Goal: Task Accomplishment & Management: Use online tool/utility

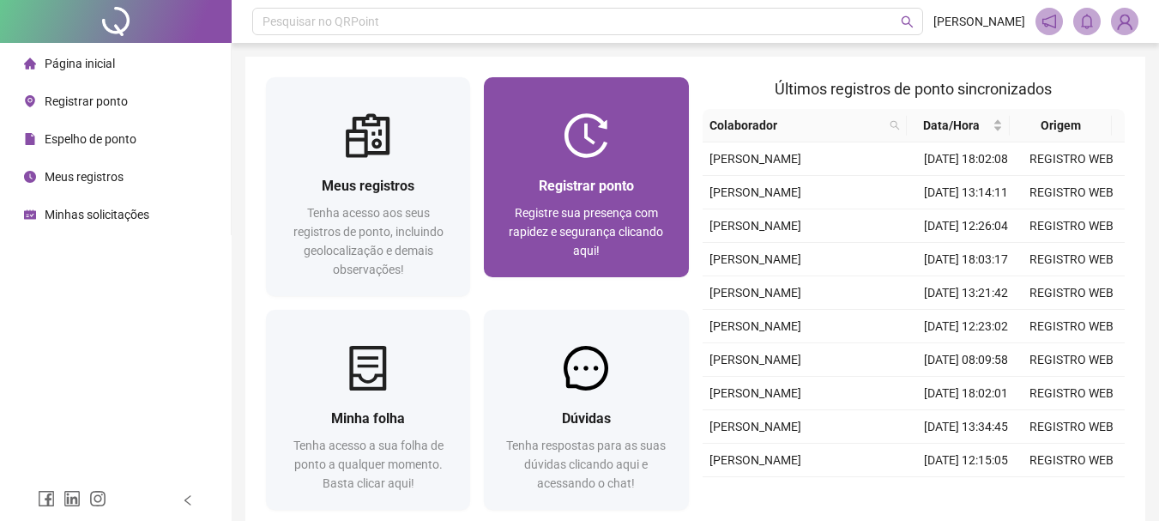
click at [589, 192] on span "Registrar ponto" at bounding box center [586, 186] width 95 height 16
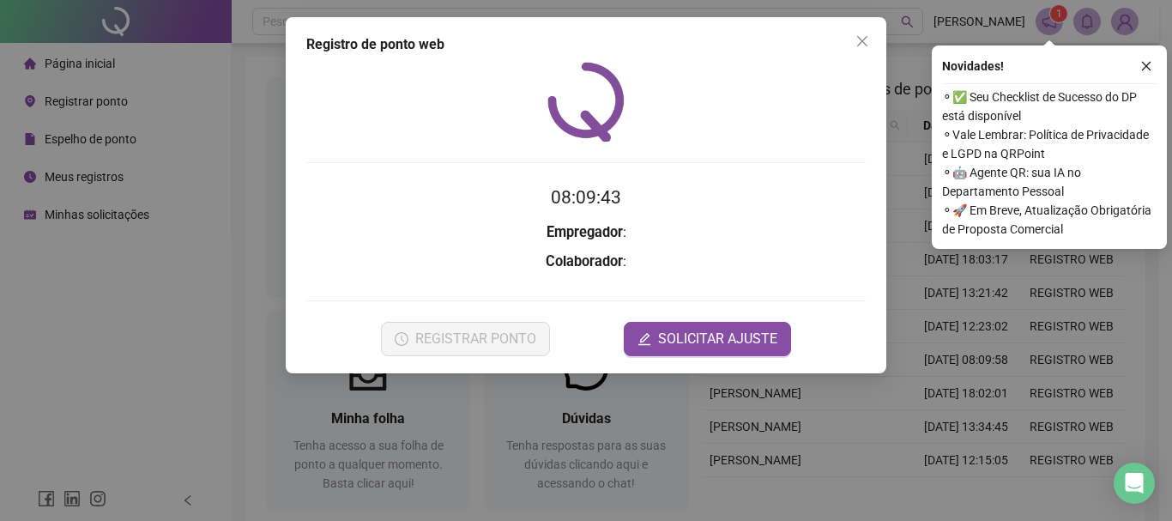
click at [395, 248] on form "08:09:43 Empregador : Colaborador : REGISTRAR PONTO SOLICITAR AJUSTE" at bounding box center [585, 270] width 559 height 172
click at [869, 40] on span "Close" at bounding box center [861, 41] width 27 height 14
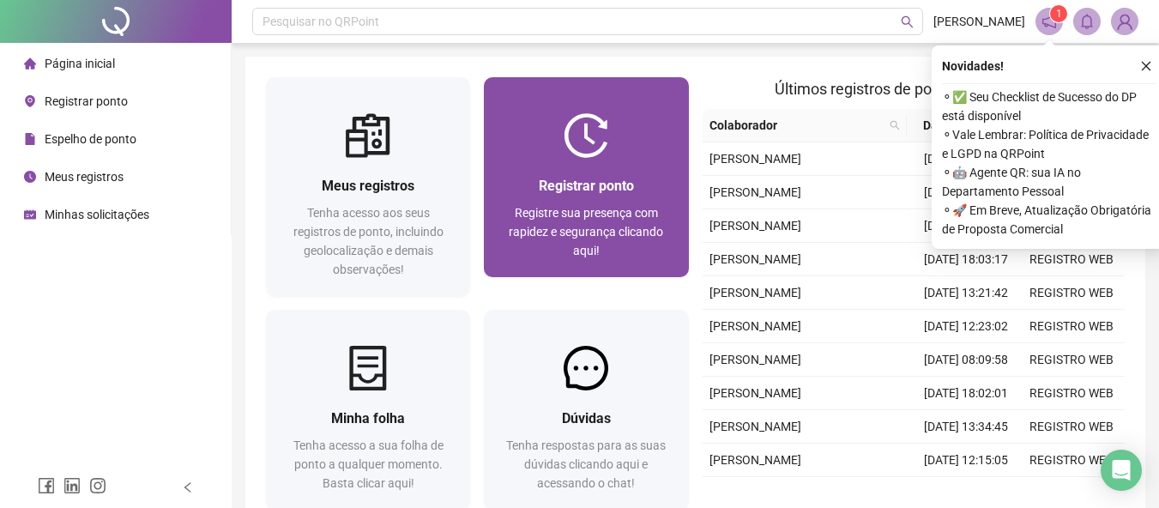
click at [592, 157] on img at bounding box center [585, 135] width 45 height 45
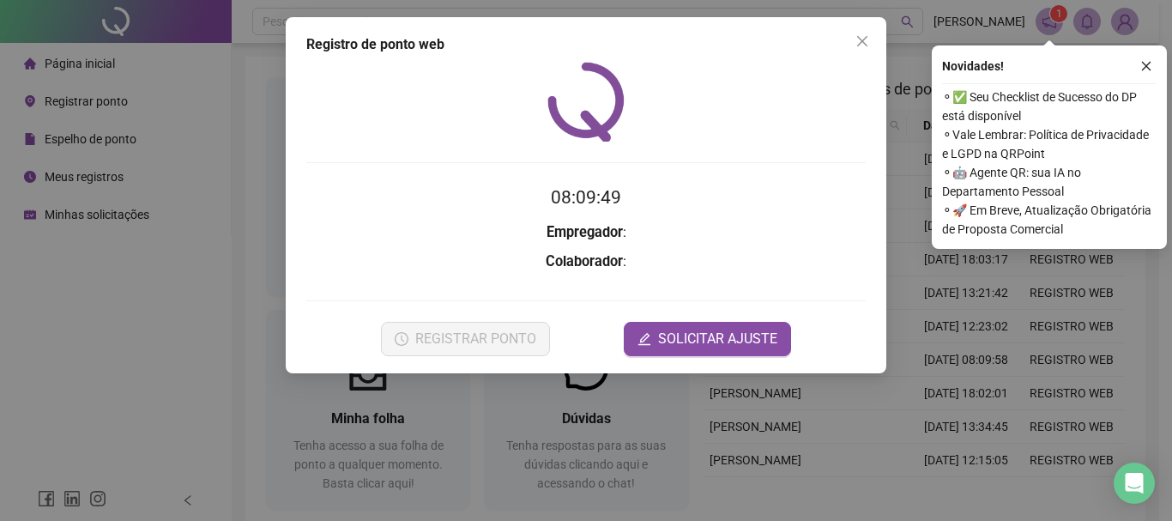
click at [353, 240] on h3 "Empregador :" at bounding box center [585, 232] width 559 height 22
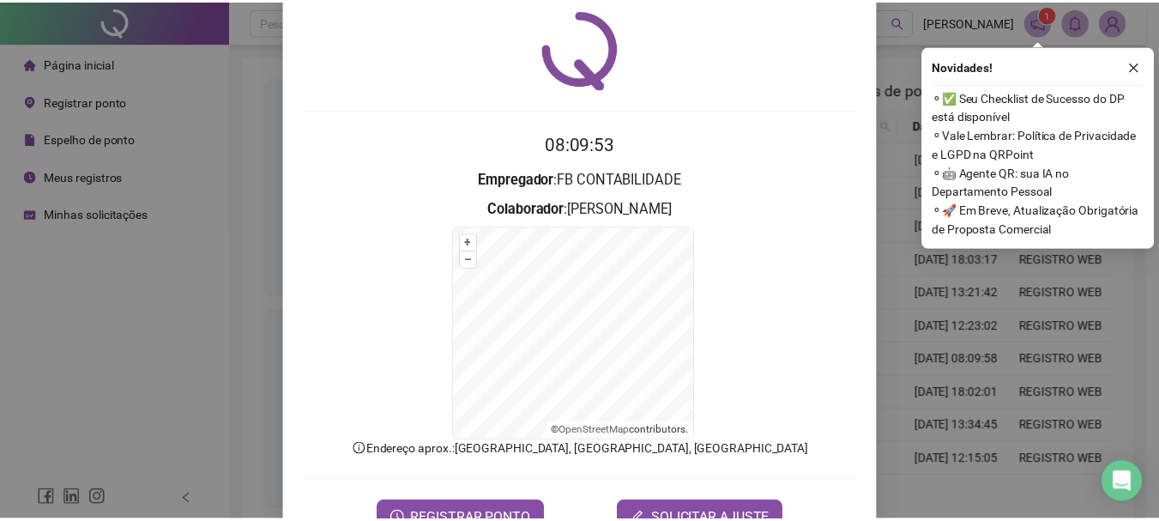
scroll to position [106, 0]
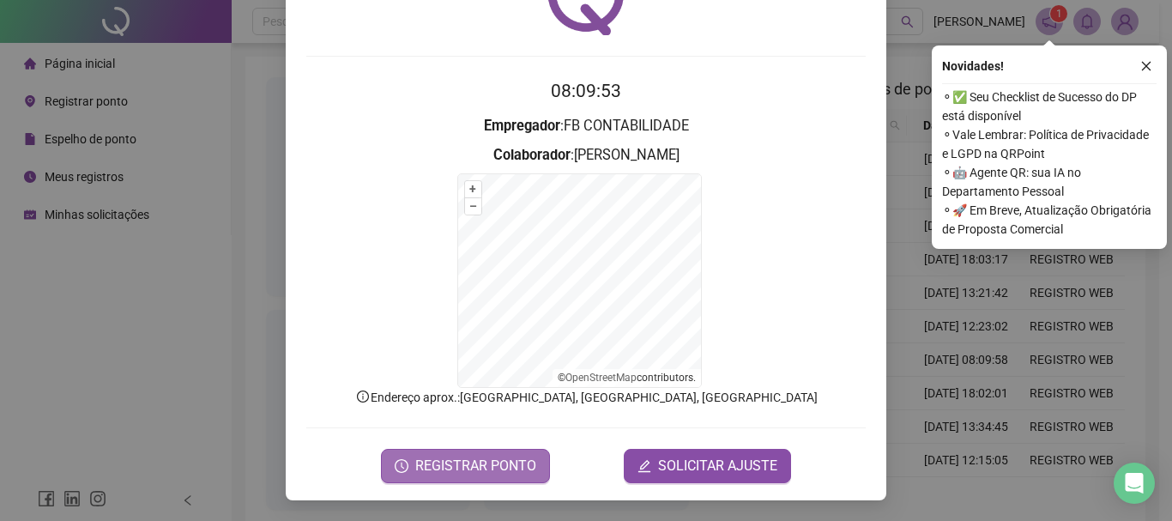
click at [446, 467] on span "REGISTRAR PONTO" at bounding box center [475, 465] width 121 height 21
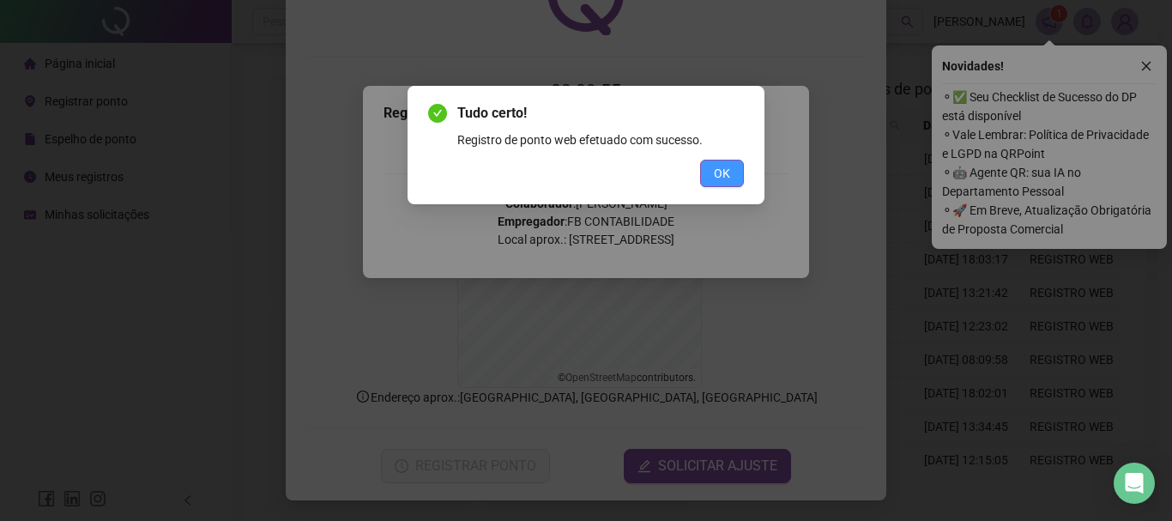
click at [712, 176] on button "OK" at bounding box center [722, 173] width 44 height 27
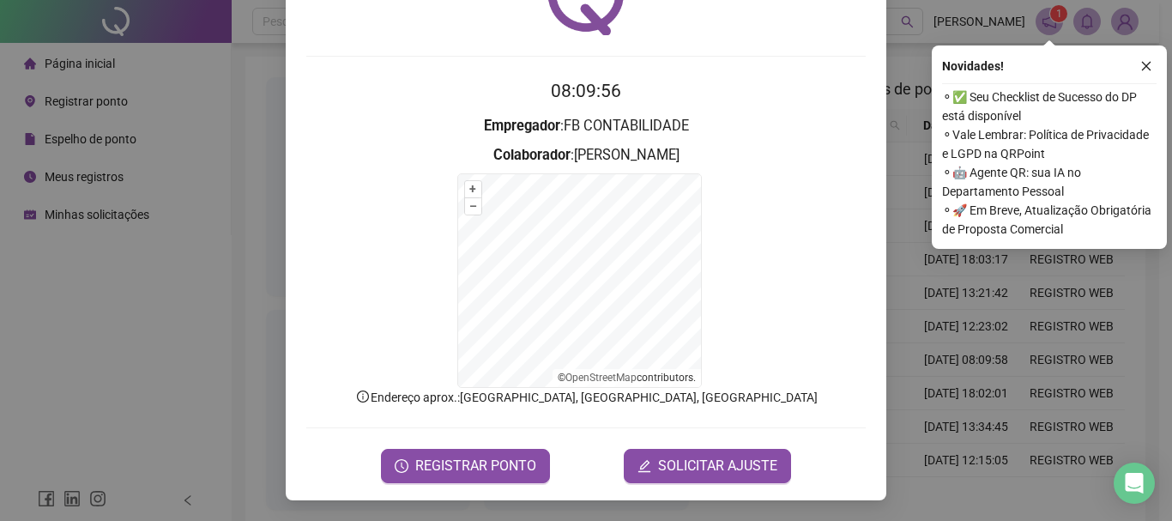
click at [104, 408] on div "Registro de ponto web 08:09:56 Empregador : FB CONTABILIDADE Colaborador : [PER…" at bounding box center [586, 260] width 1172 height 521
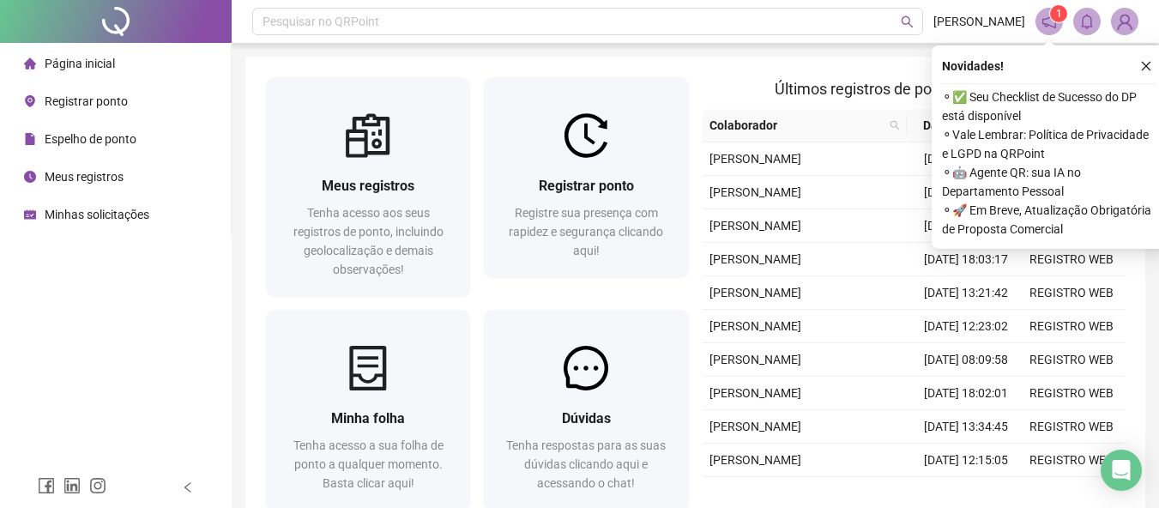
drag, startPoint x: 110, startPoint y: 226, endPoint x: 105, endPoint y: 136, distance: 90.2
click at [110, 226] on div "Minhas solicitações" at bounding box center [86, 214] width 125 height 34
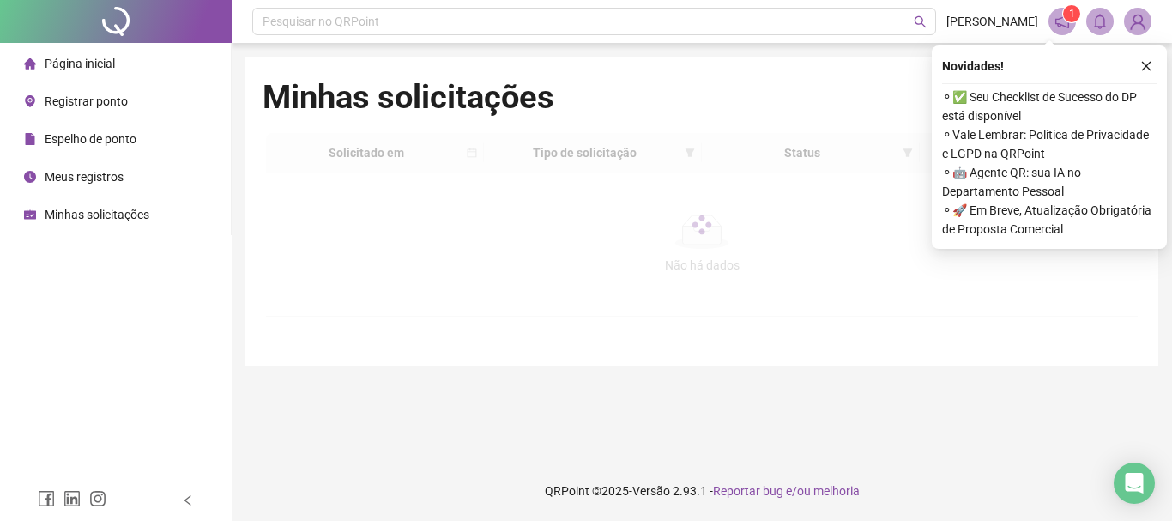
click at [90, 57] on span "Página inicial" at bounding box center [80, 64] width 70 height 14
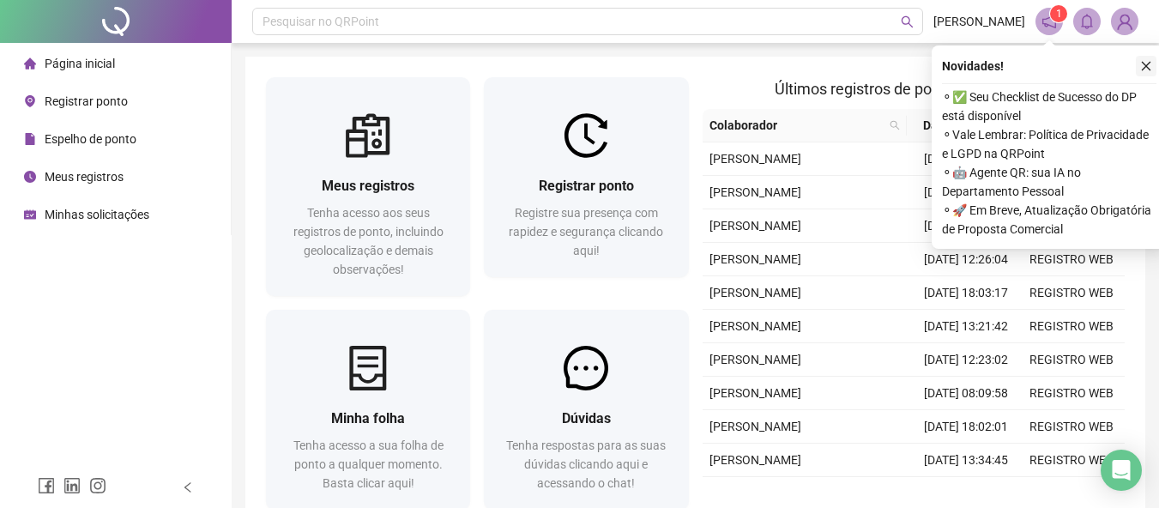
click at [1148, 58] on button "button" at bounding box center [1146, 66] width 21 height 21
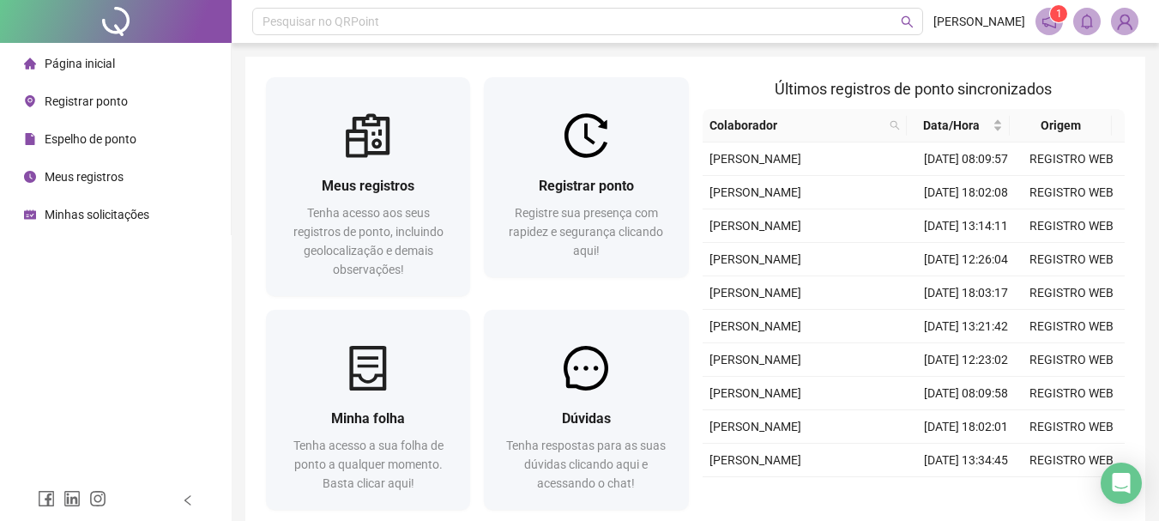
click at [172, 306] on div "Página inicial Registrar ponto Espelho de ponto Meus registros Minhas solicitaç…" at bounding box center [116, 239] width 232 height 479
